Goal: Task Accomplishment & Management: Use online tool/utility

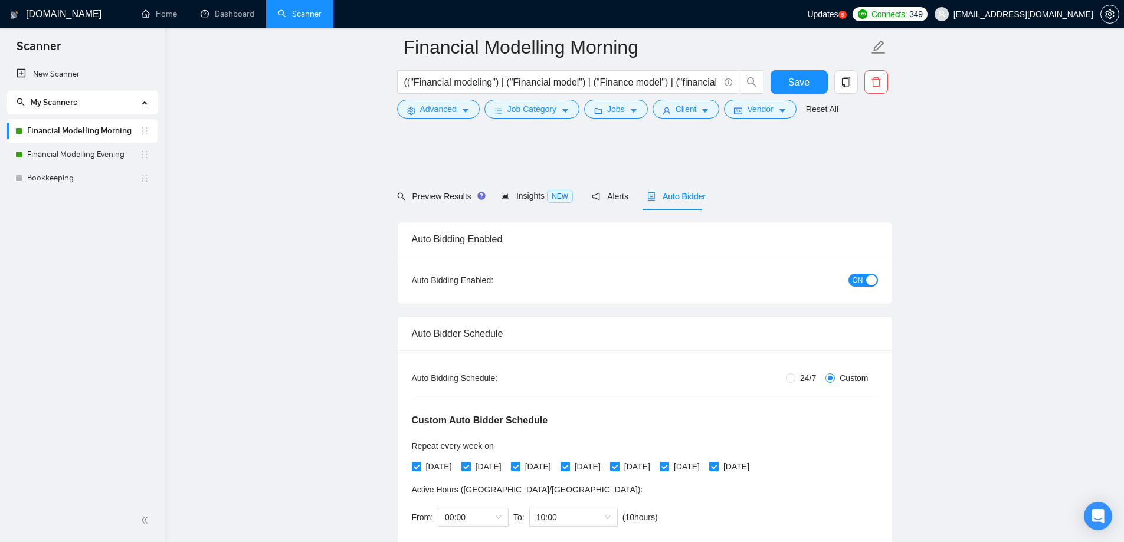
scroll to position [1217, 0]
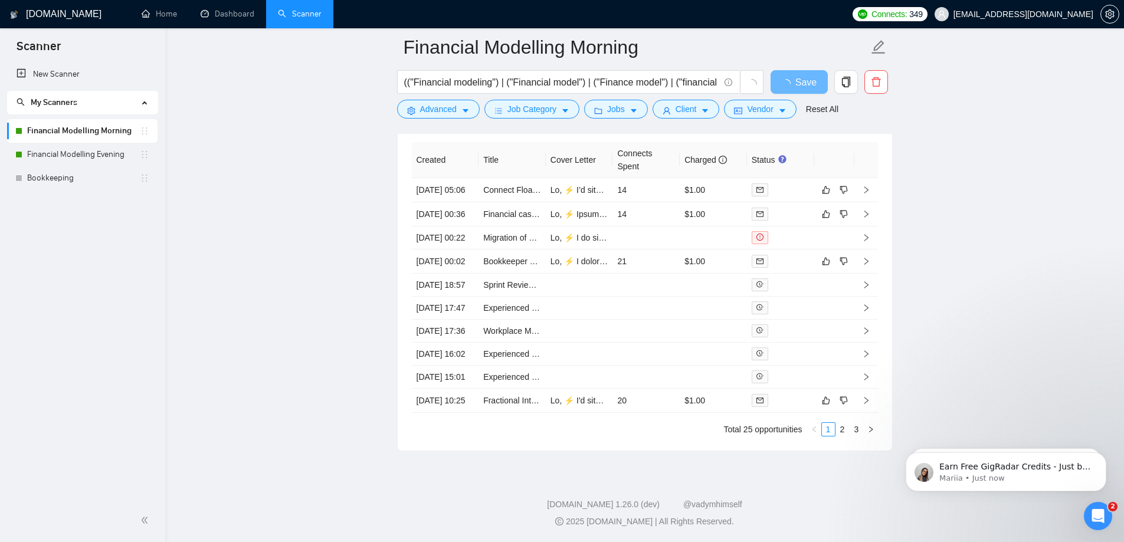
scroll to position [2975, 0]
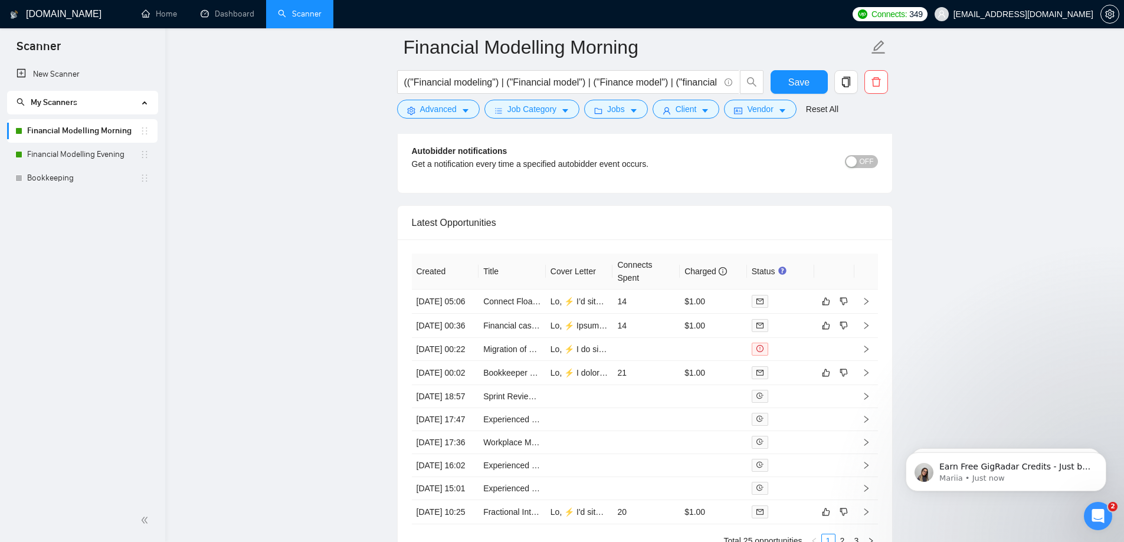
click at [1107, 513] on icon "Open Intercom Messenger" at bounding box center [1098, 516] width 19 height 19
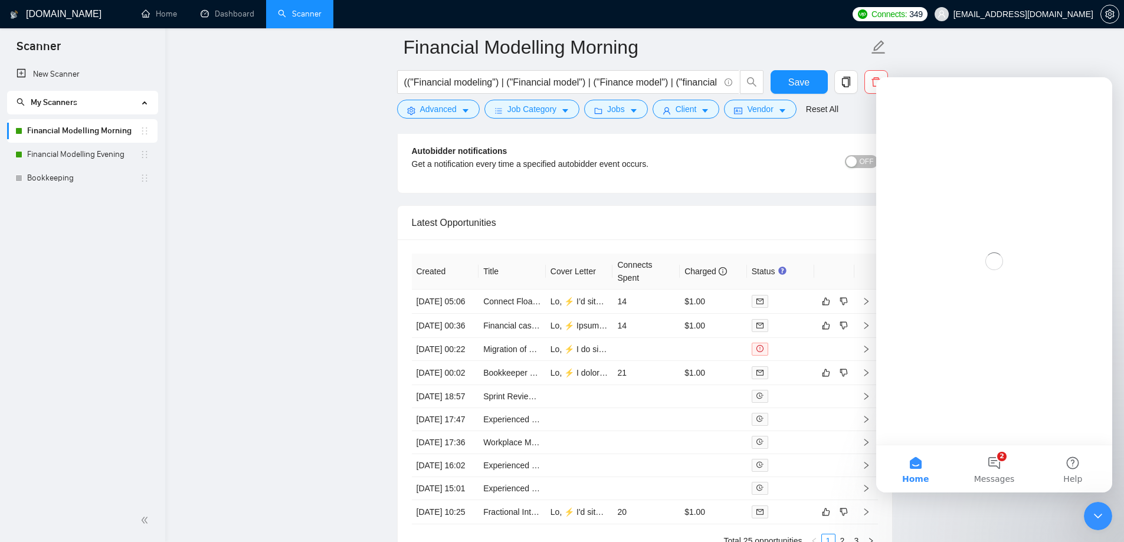
scroll to position [0, 0]
click at [1003, 453] on button "2 Messages" at bounding box center [994, 468] width 78 height 47
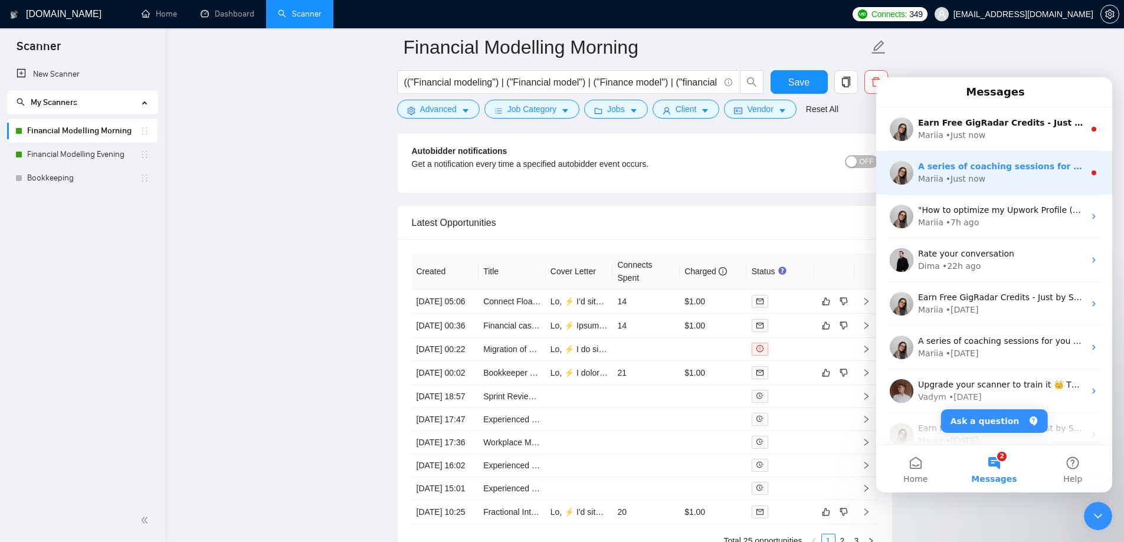
click at [1011, 187] on div "A series of coaching sessions for you this August! 🚀 Coach: Robert O'Kruk - Per…" at bounding box center [994, 173] width 236 height 44
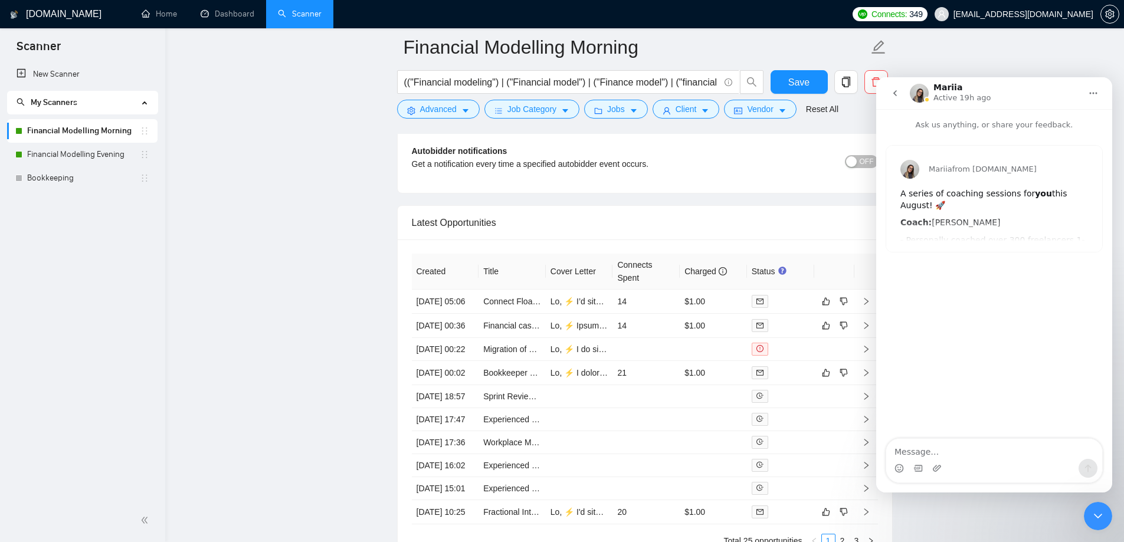
click at [981, 219] on div "Mariia from GigRadar.io A series of coaching sessions for you this August! 🚀 Co…" at bounding box center [994, 199] width 216 height 106
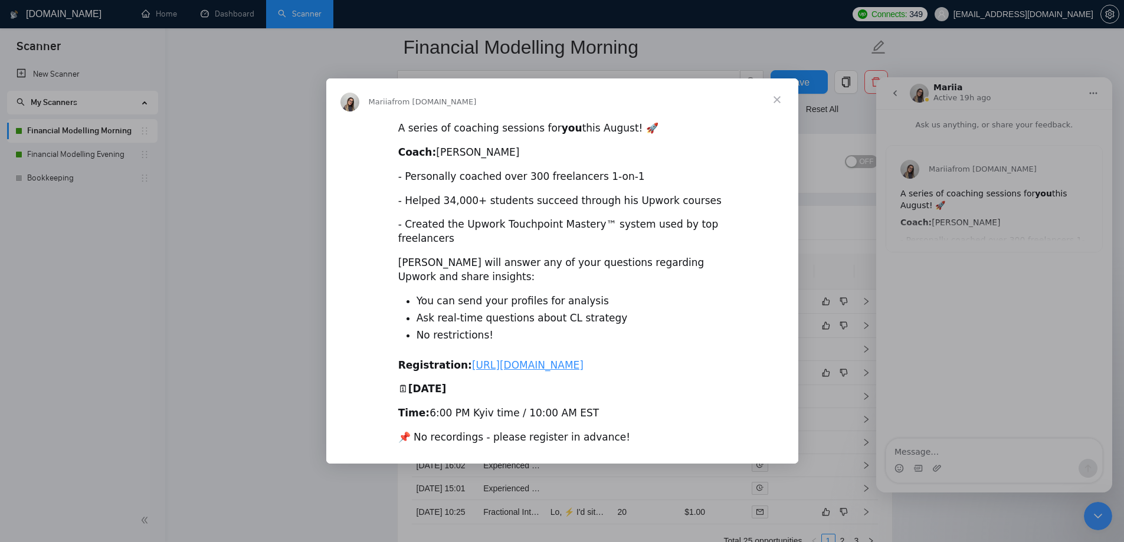
click at [981, 221] on div "Intercom messenger" at bounding box center [562, 271] width 1124 height 542
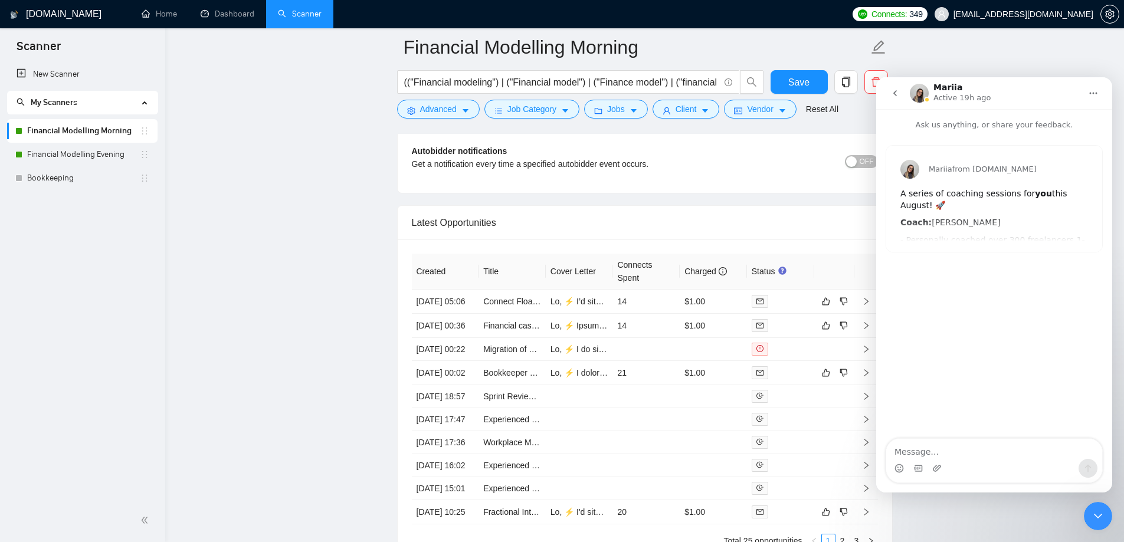
click at [891, 94] on icon "go back" at bounding box center [894, 92] width 9 height 9
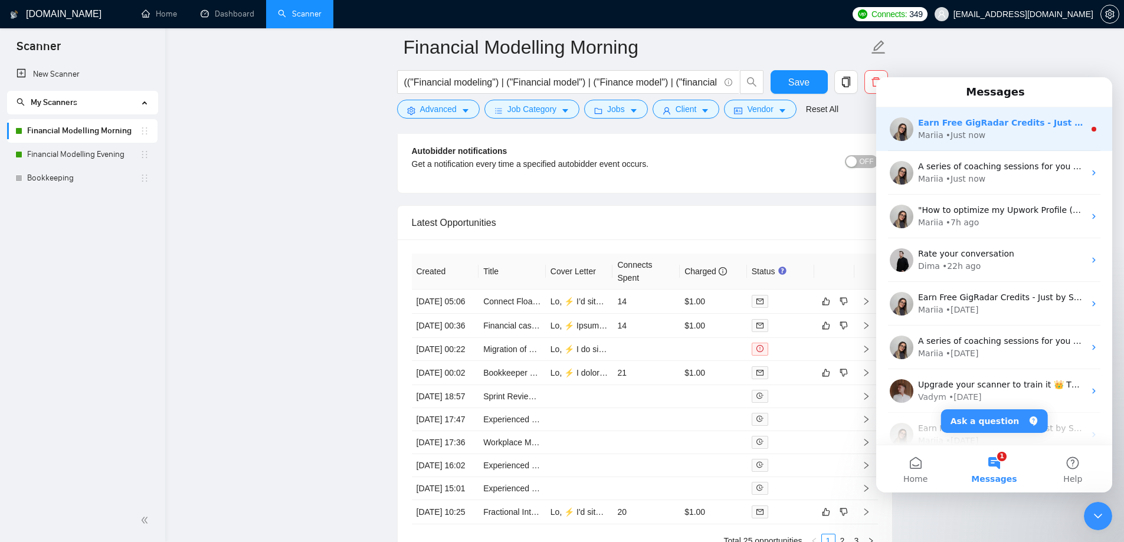
click at [998, 129] on div "Mariia • Just now" at bounding box center [1001, 135] width 166 height 12
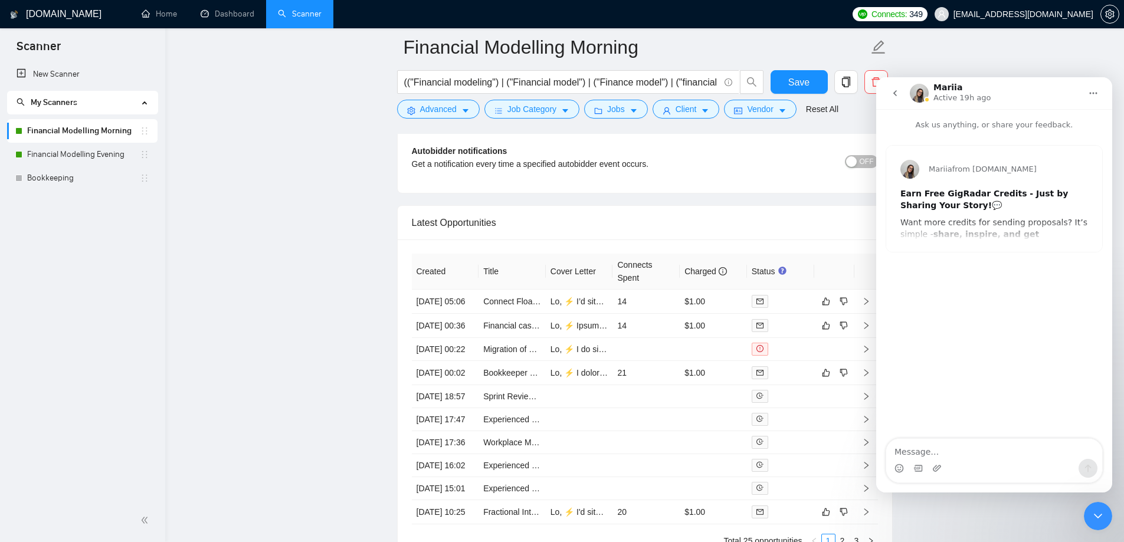
click at [980, 190] on b "Earn Free GigRadar Credits - Just by Sharing Your Story!" at bounding box center [984, 199] width 168 height 21
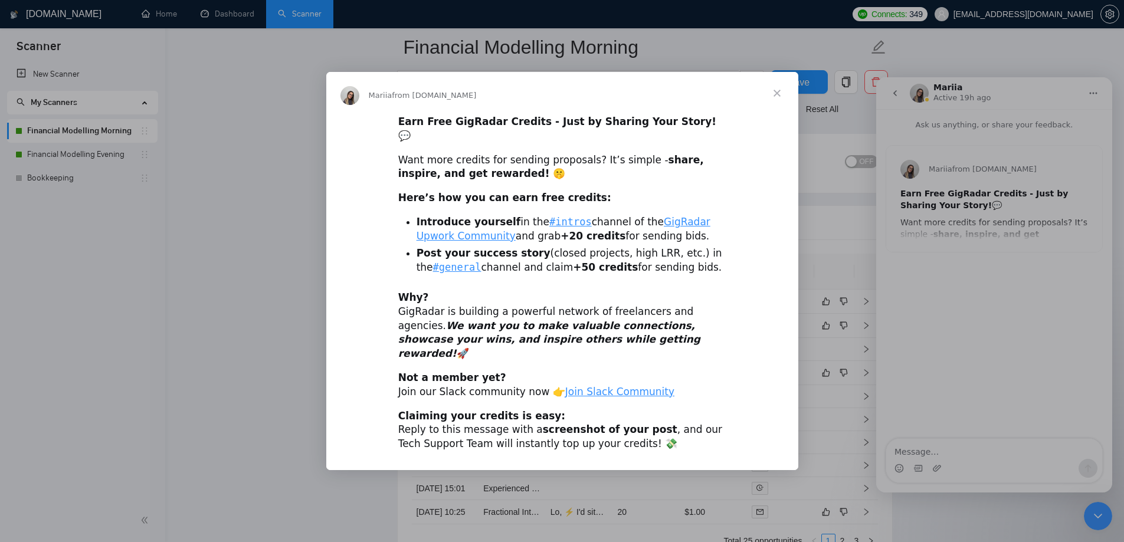
click at [825, 355] on div "Intercom messenger" at bounding box center [562, 271] width 1124 height 542
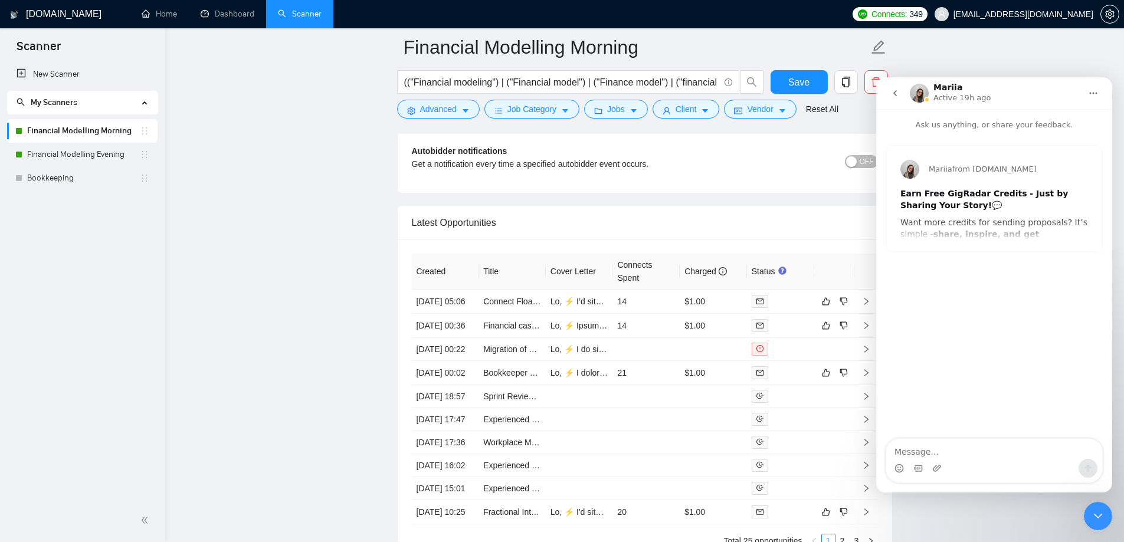
click at [1096, 517] on icon "Close Intercom Messenger" at bounding box center [1098, 516] width 14 height 14
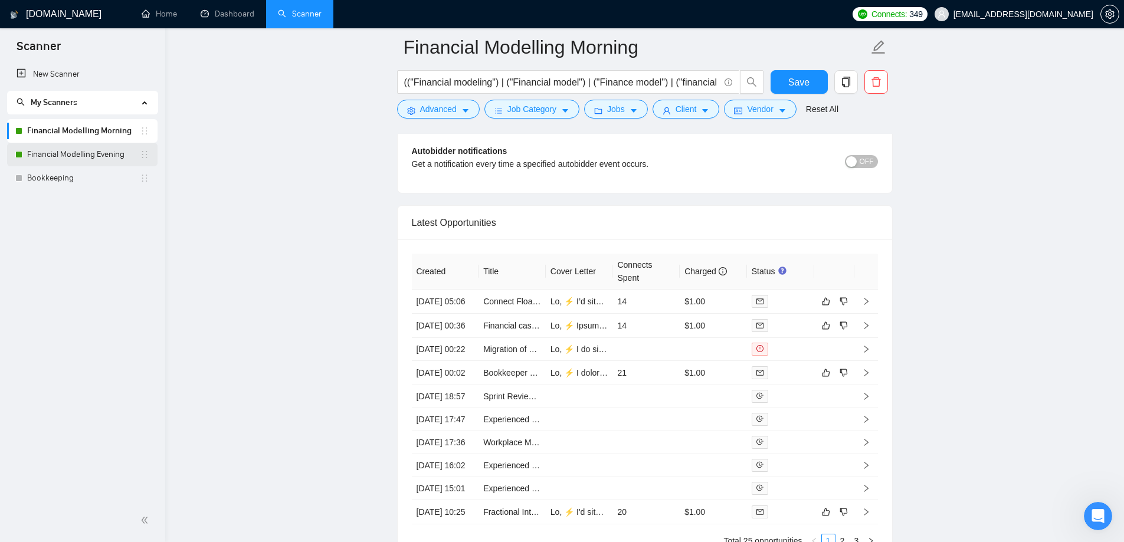
click at [79, 160] on link "Financial Modelling Evening" at bounding box center [83, 155] width 113 height 24
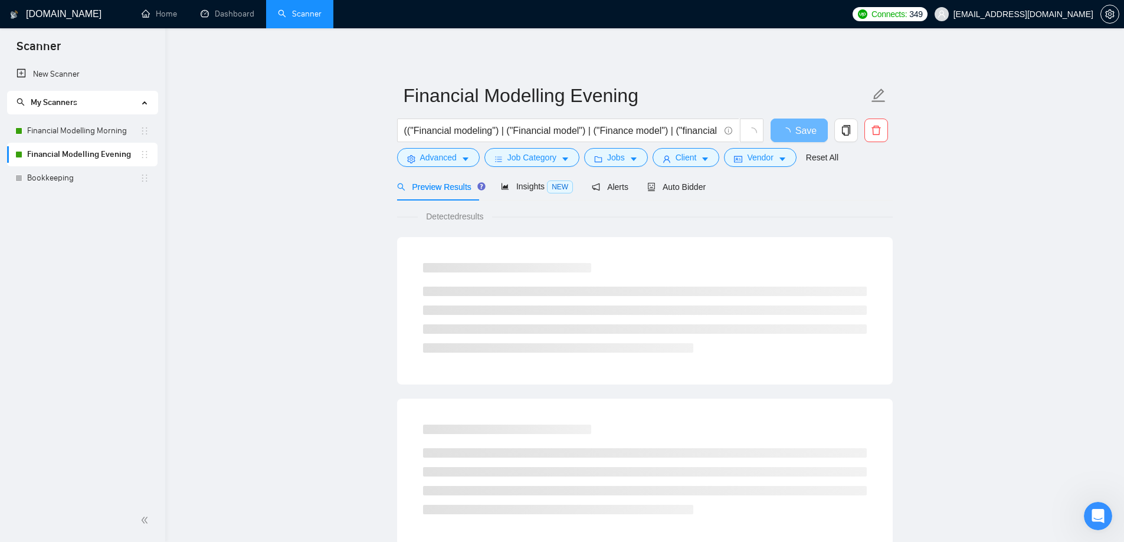
click at [702, 196] on div "Preview Results Insights NEW Alerts Auto Bidder" at bounding box center [645, 187] width 496 height 28
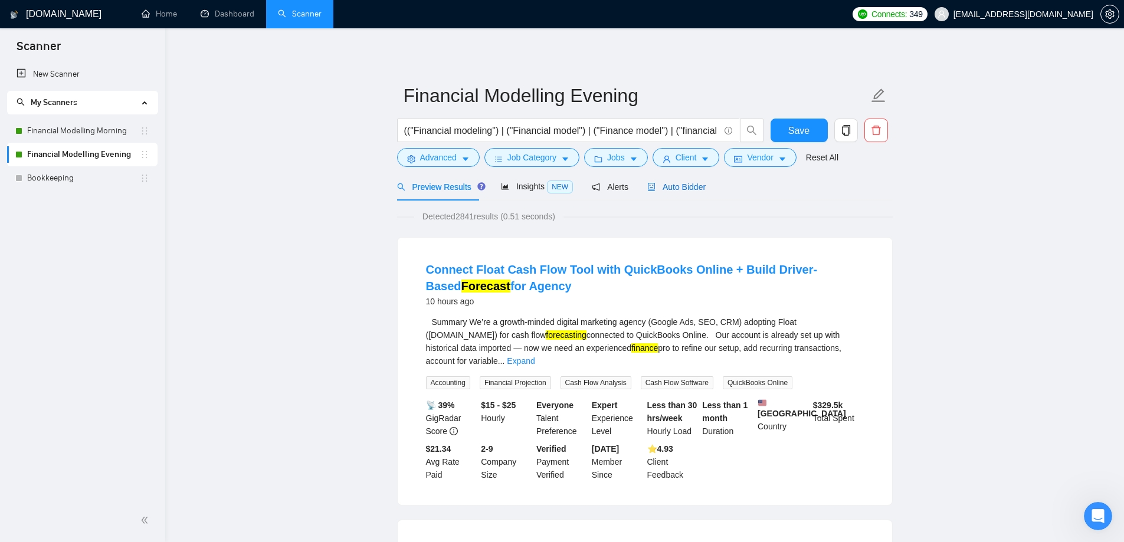
click at [691, 193] on div "Auto Bidder" at bounding box center [676, 187] width 58 height 13
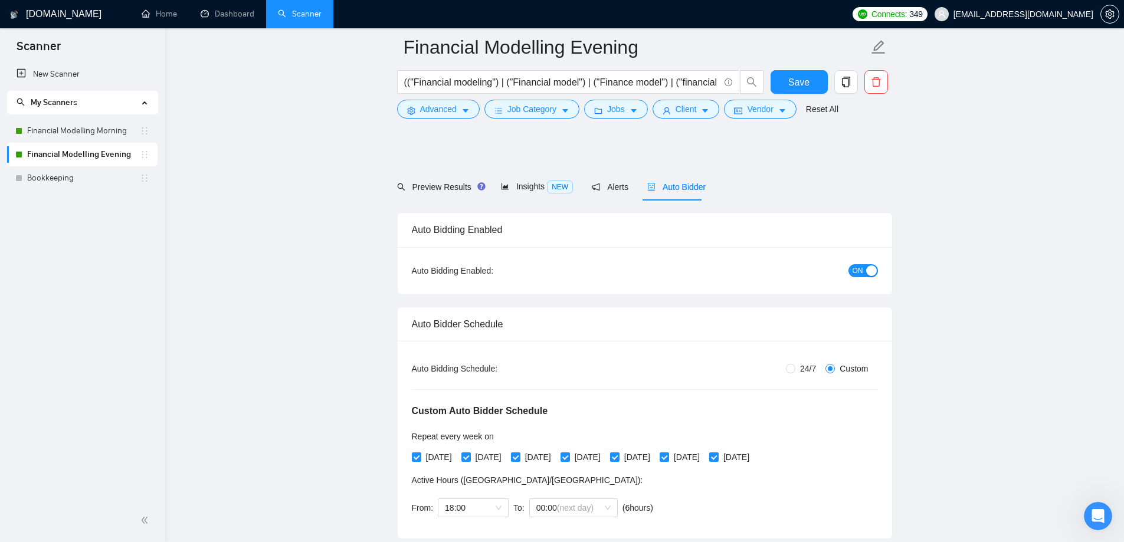
radio input "false"
radio input "true"
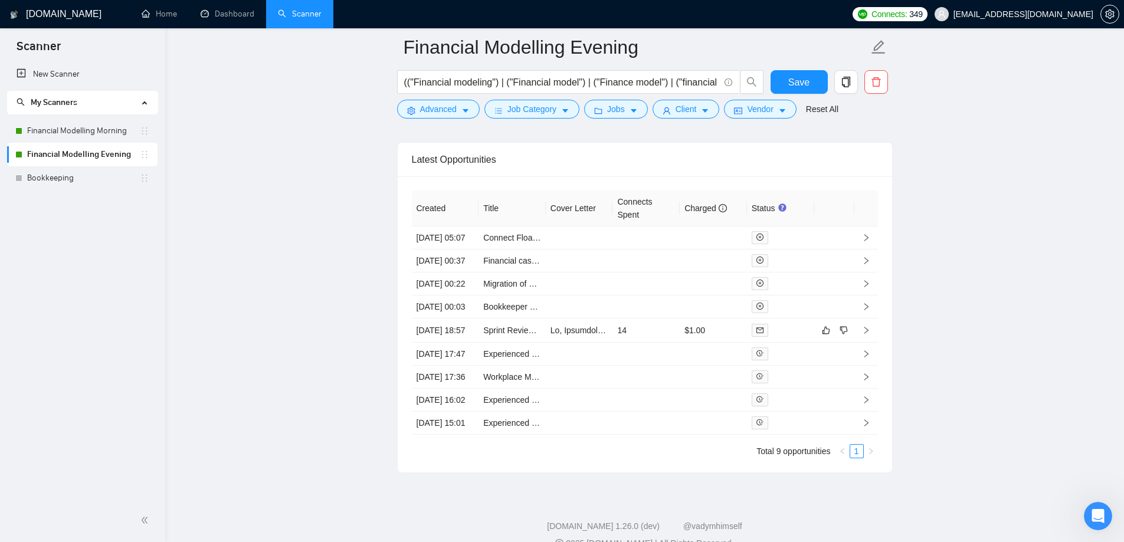
scroll to position [2998, 0]
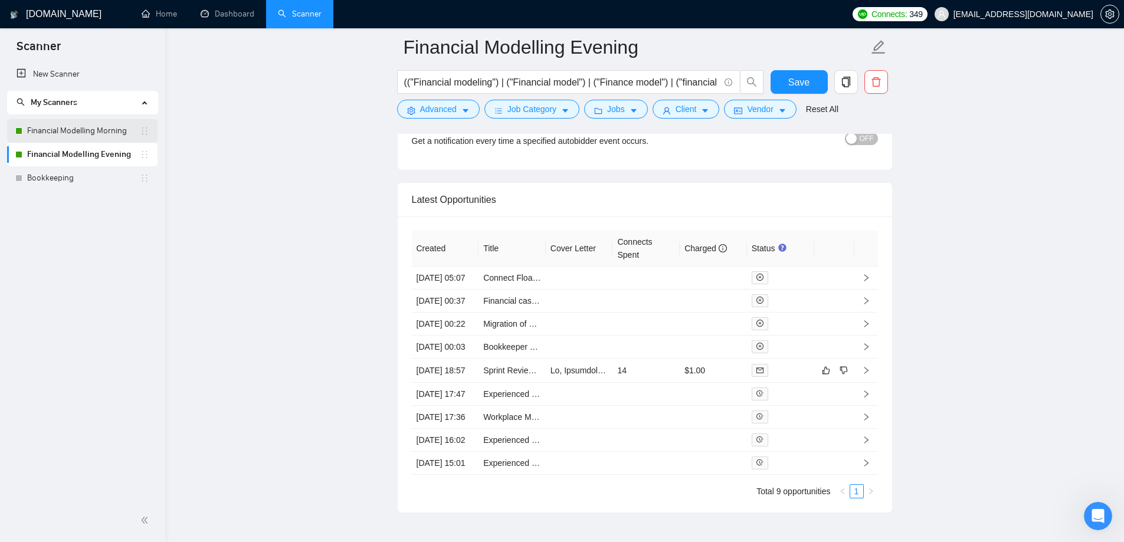
click at [75, 134] on link "Financial Modelling Morning" at bounding box center [83, 131] width 113 height 24
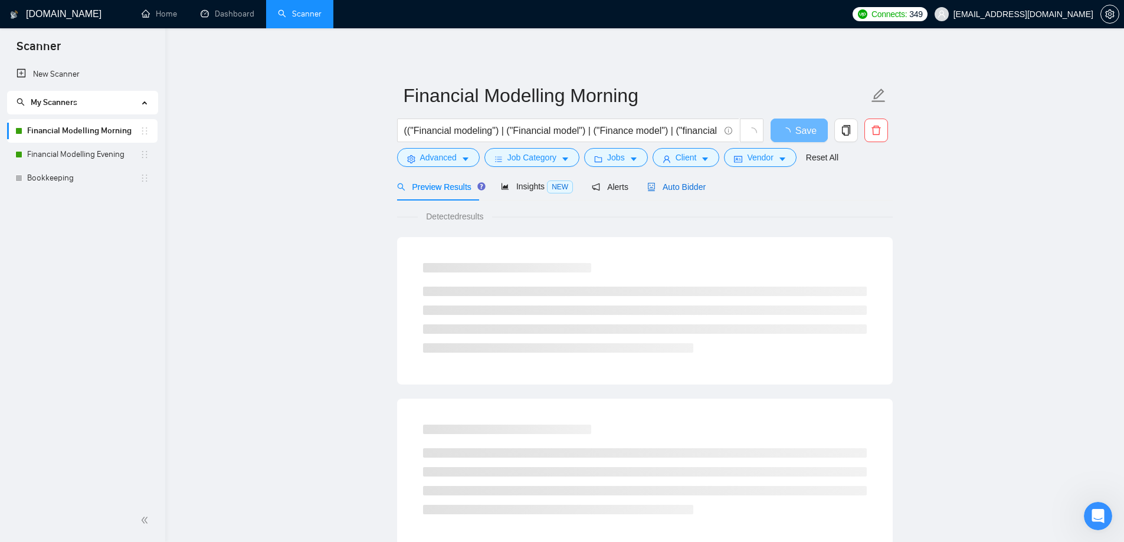
click at [667, 183] on span "Auto Bidder" at bounding box center [676, 186] width 58 height 9
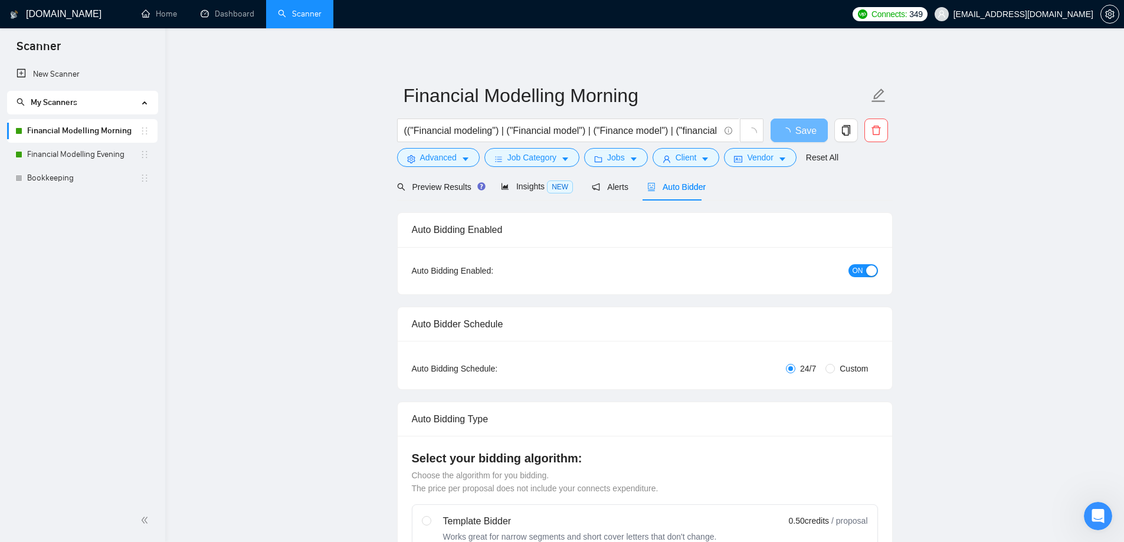
radio input "false"
radio input "true"
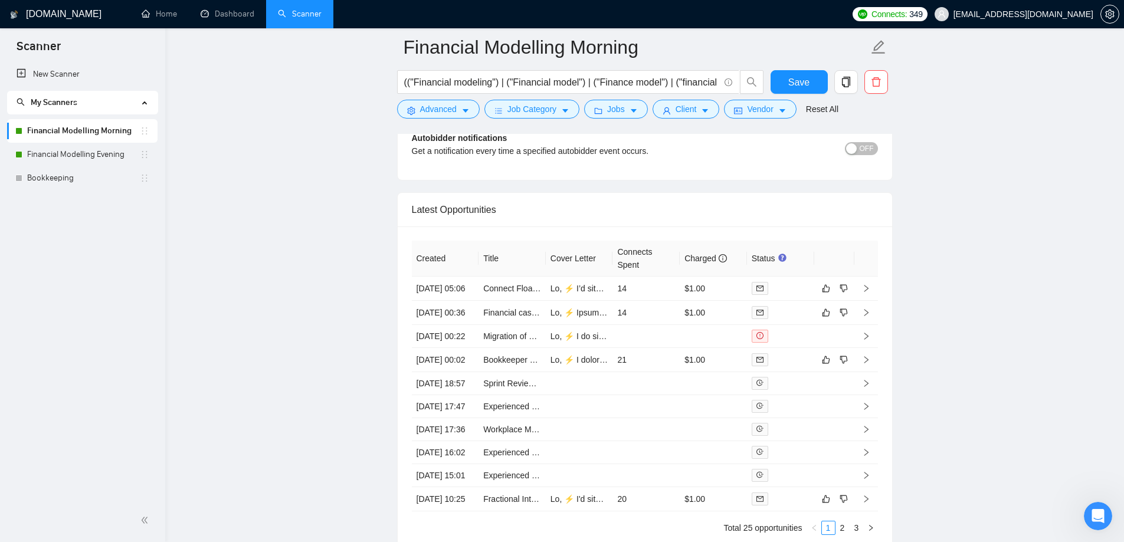
scroll to position [2975, 0]
